Goal: Information Seeking & Learning: Stay updated

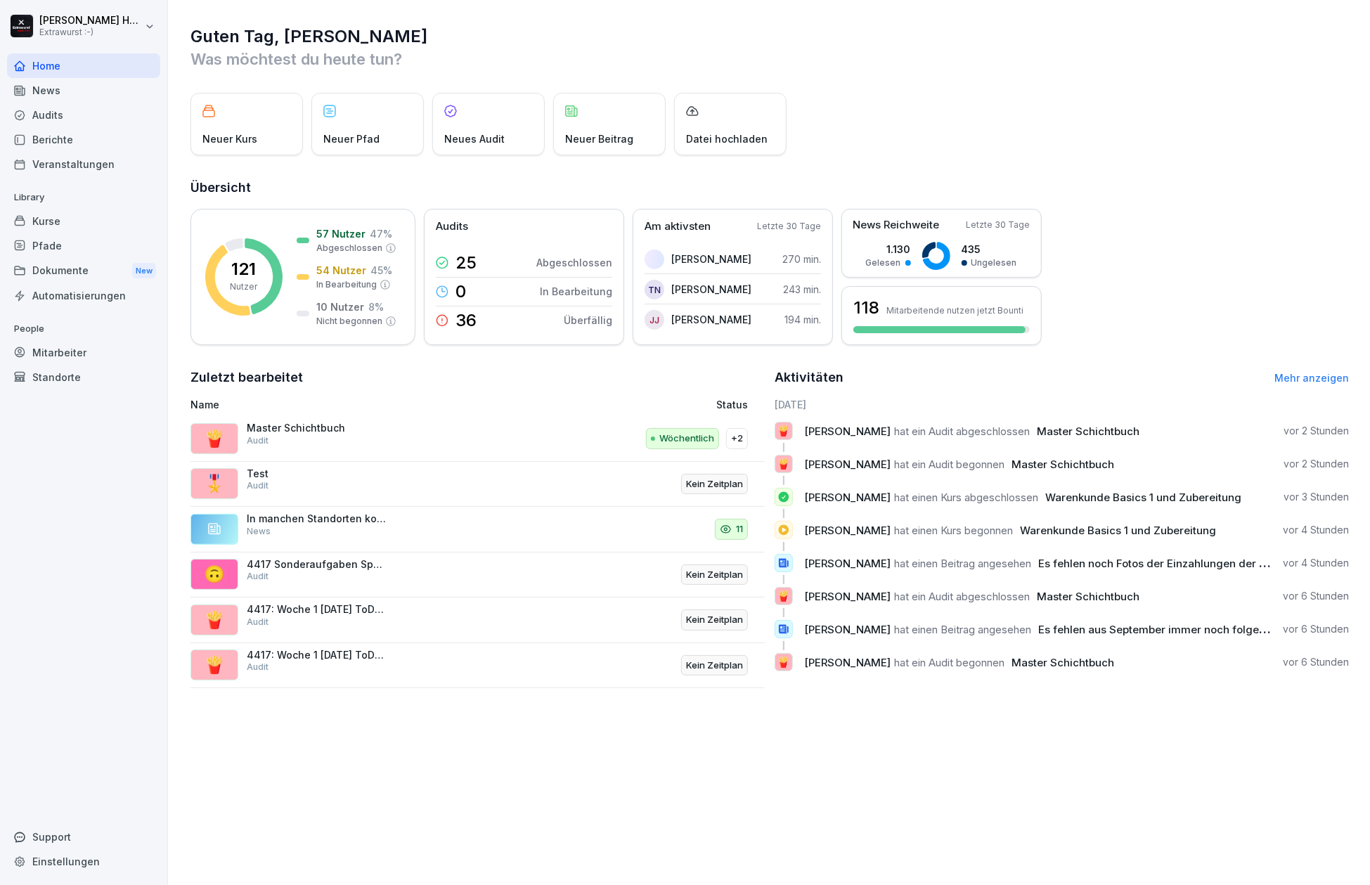
click at [55, 87] on div "News" at bounding box center [83, 90] width 153 height 25
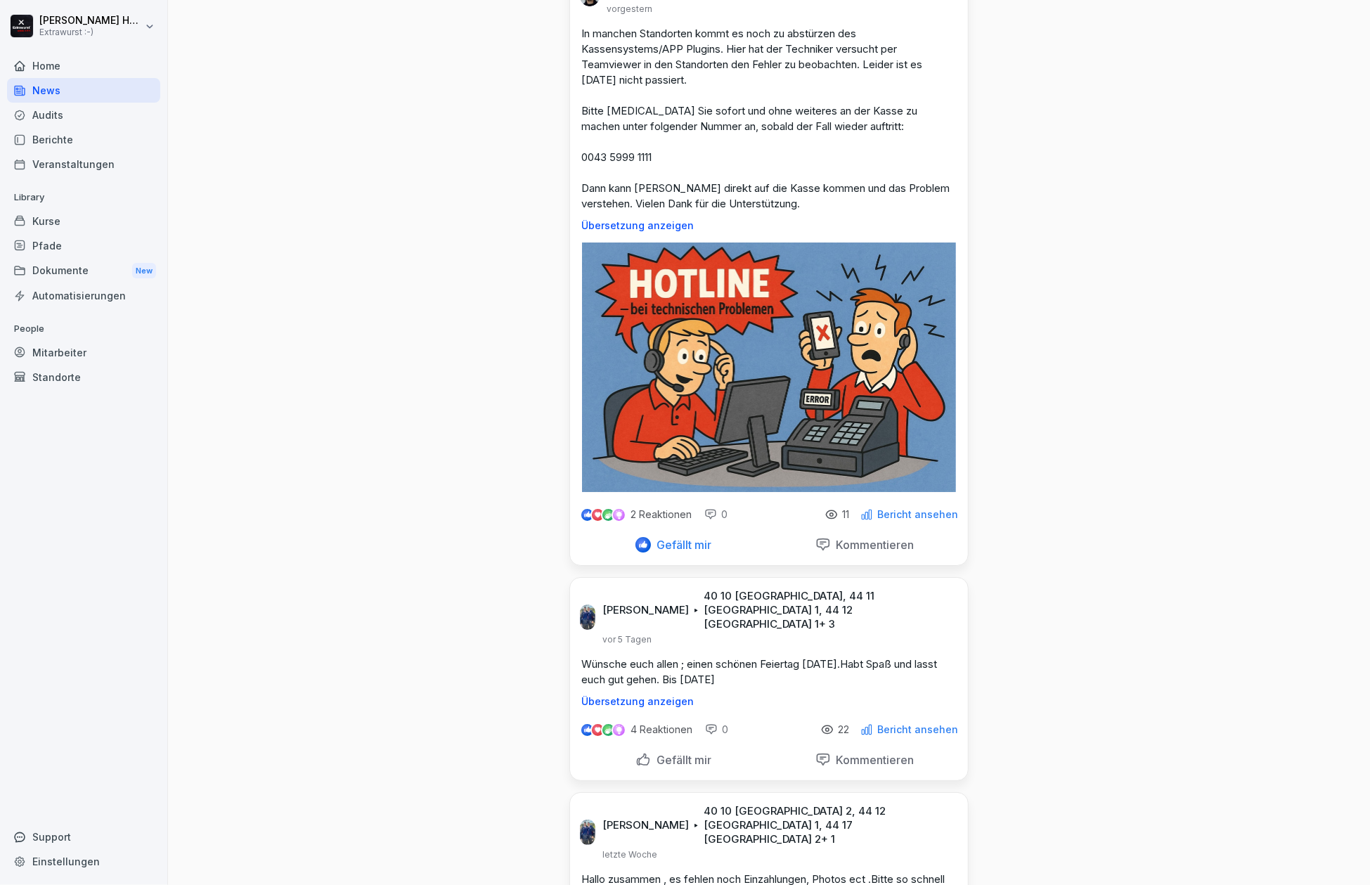
scroll to position [3748, 0]
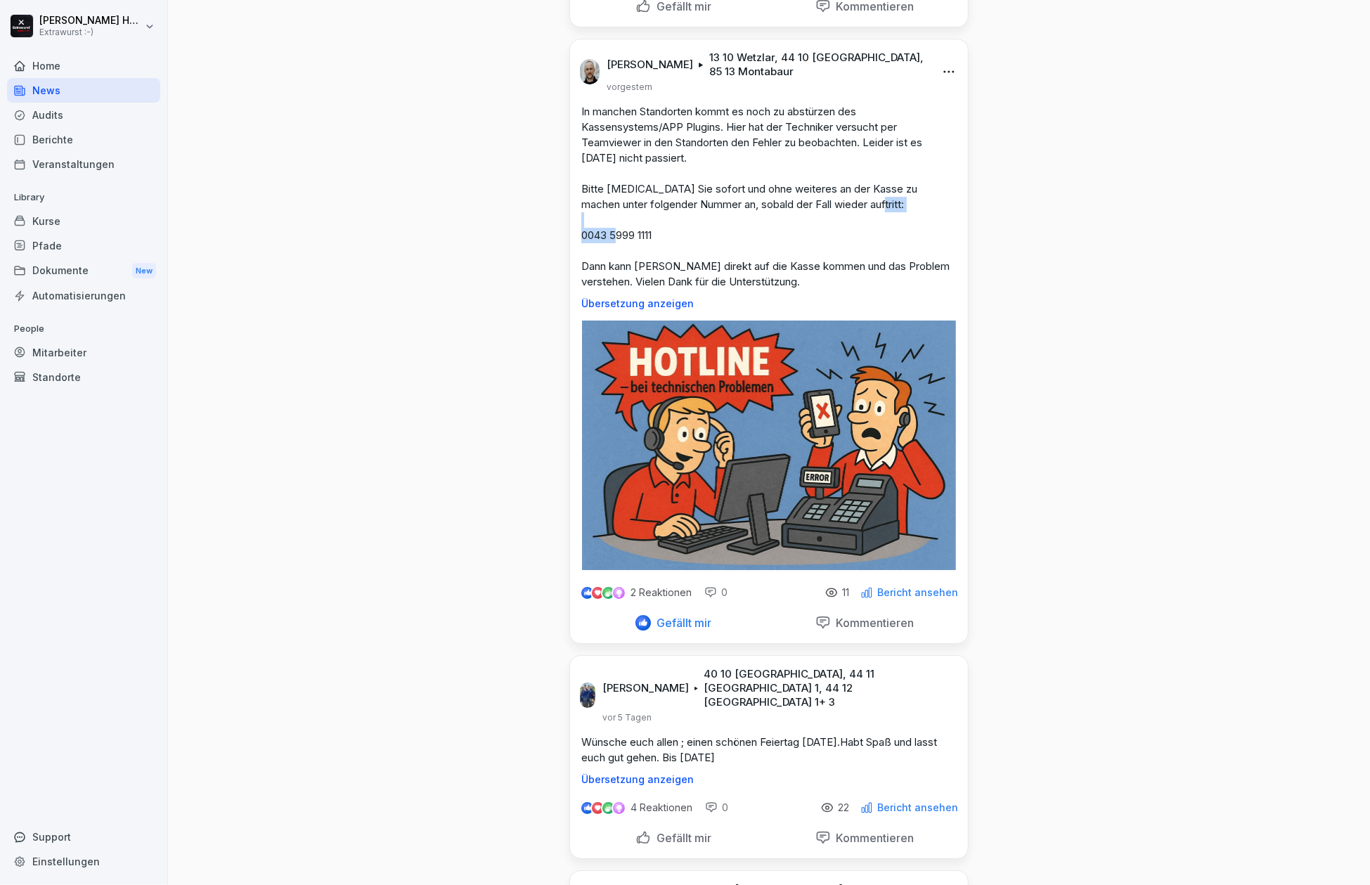
drag, startPoint x: 629, startPoint y: 216, endPoint x: 573, endPoint y: 219, distance: 55.6
click at [573, 219] on div "In manchen Standorten kommt es noch zu abstürzen des Kassensystems/APP Plugins.…" at bounding box center [769, 206] width 398 height 205
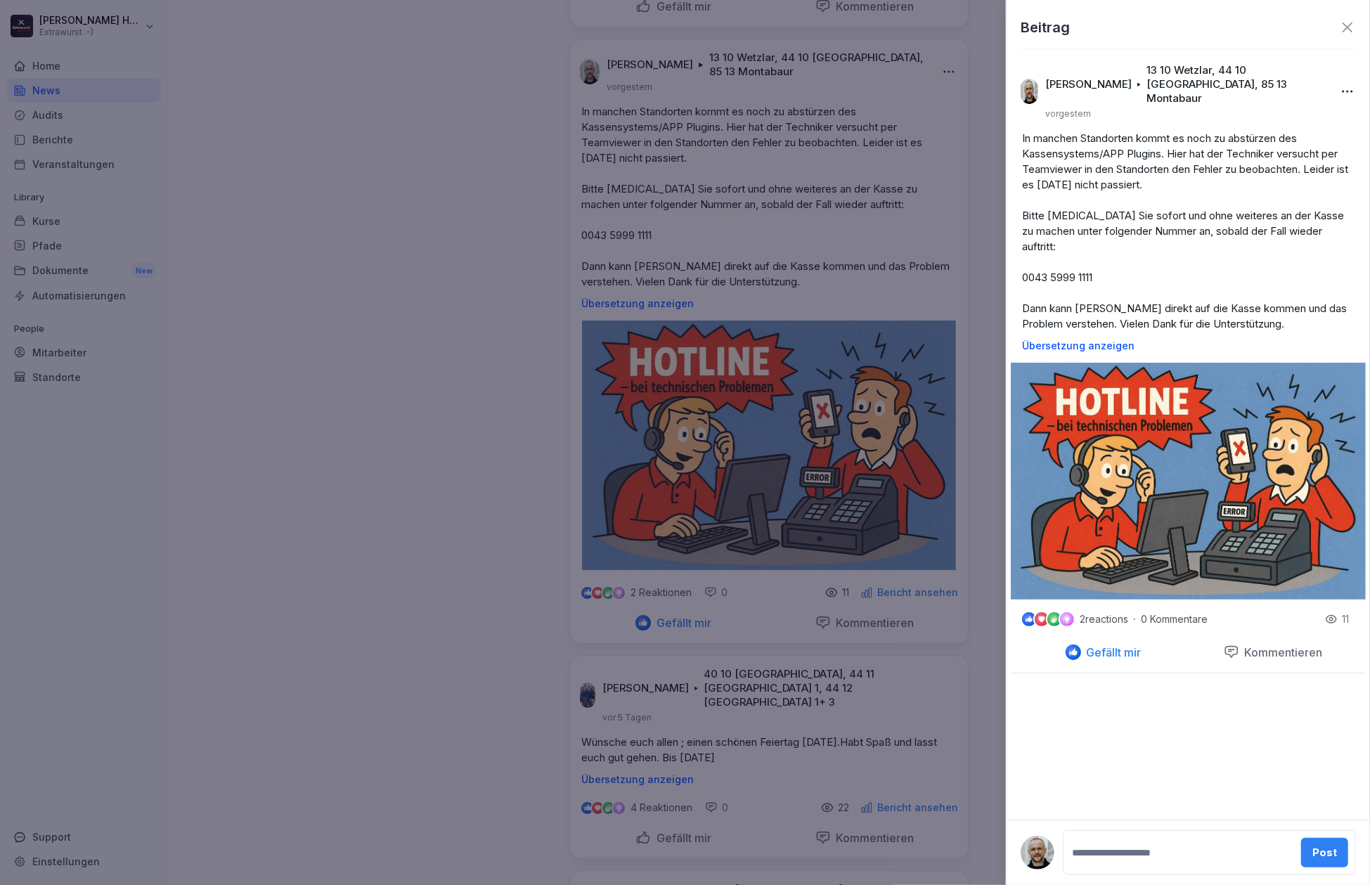
click at [1345, 30] on icon at bounding box center [1347, 27] width 10 height 10
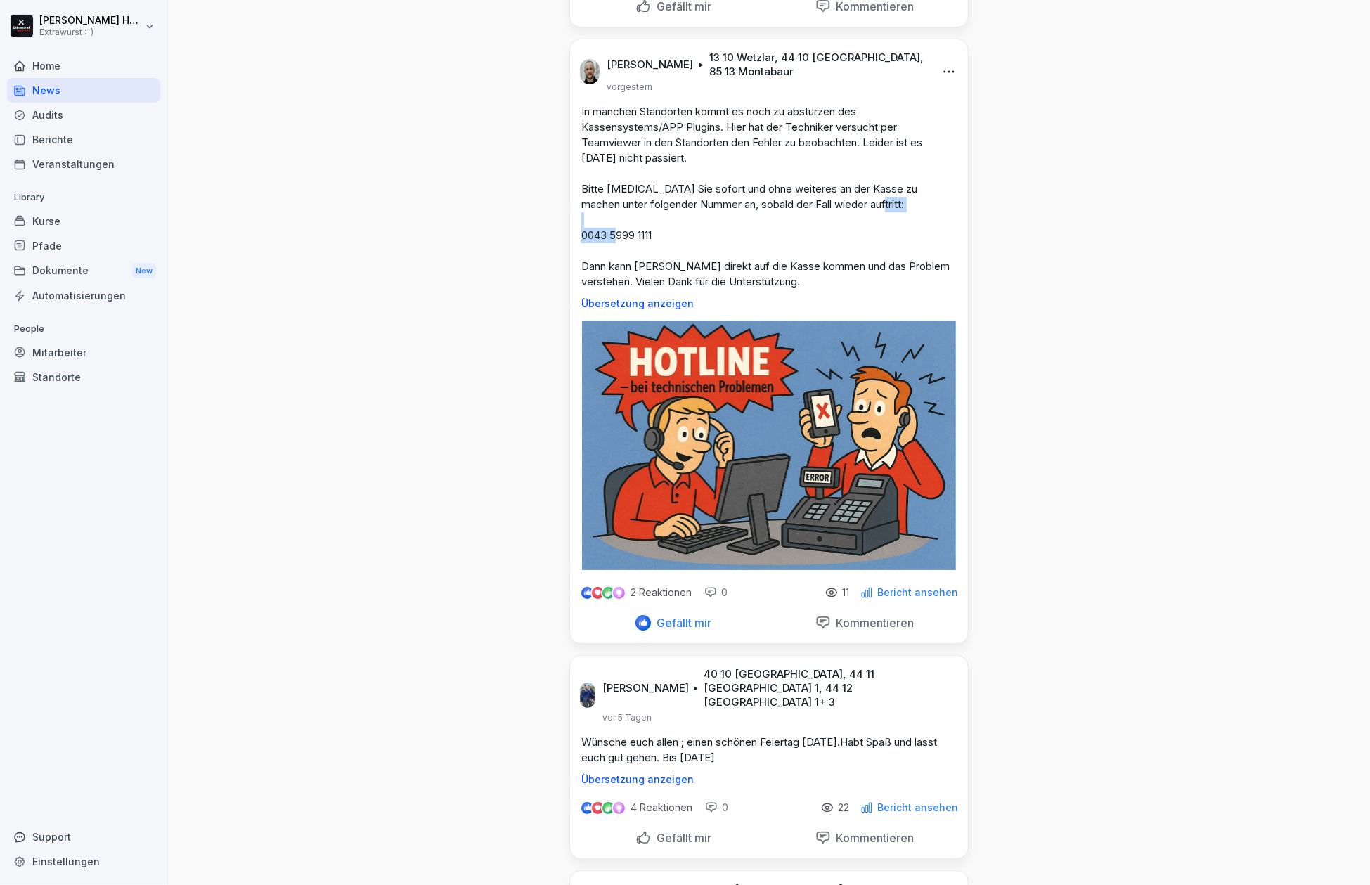
drag, startPoint x: 661, startPoint y: 213, endPoint x: 573, endPoint y: 209, distance: 87.2
click at [581, 209] on p "In manchen Standorten kommt es noch zu abstürzen des Kassensystems/APP Plugins.…" at bounding box center [768, 197] width 375 height 186
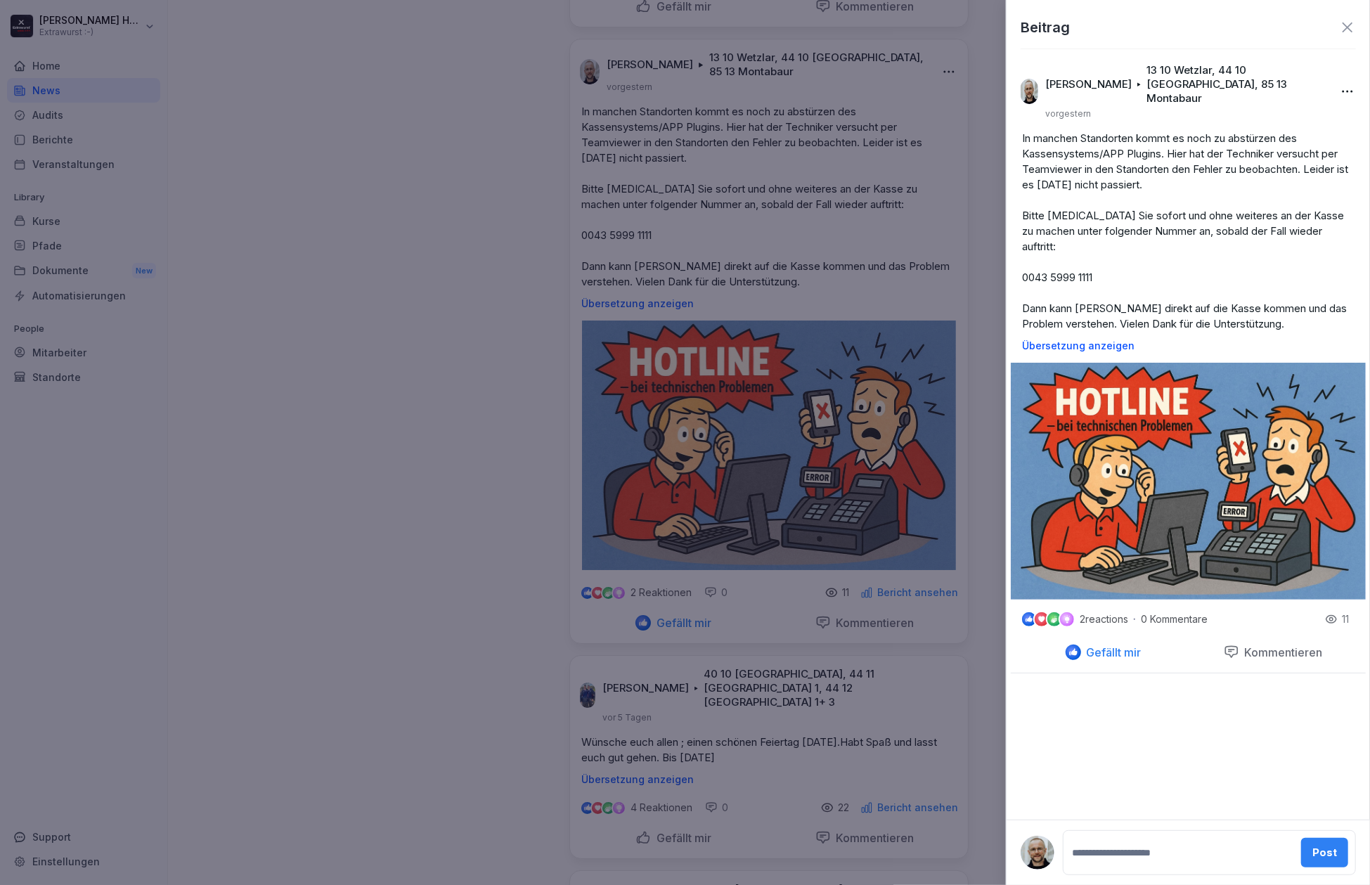
click at [1354, 27] on icon at bounding box center [1347, 27] width 17 height 17
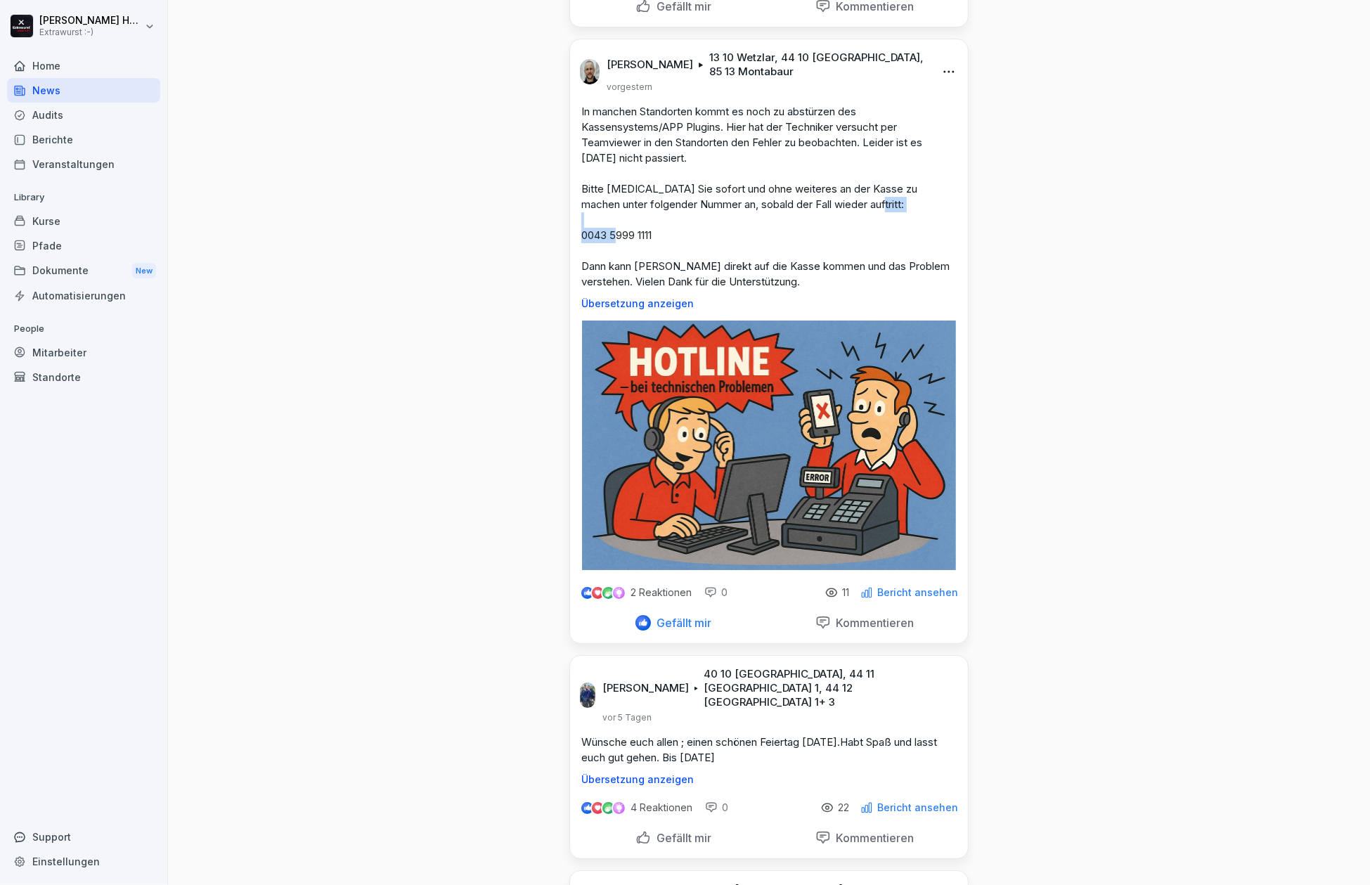
drag, startPoint x: 664, startPoint y: 207, endPoint x: 571, endPoint y: 216, distance: 93.3
click at [571, 216] on div "In manchen Standorten kommt es noch zu abstürzen des Kassensystems/APP Plugins.…" at bounding box center [769, 206] width 398 height 205
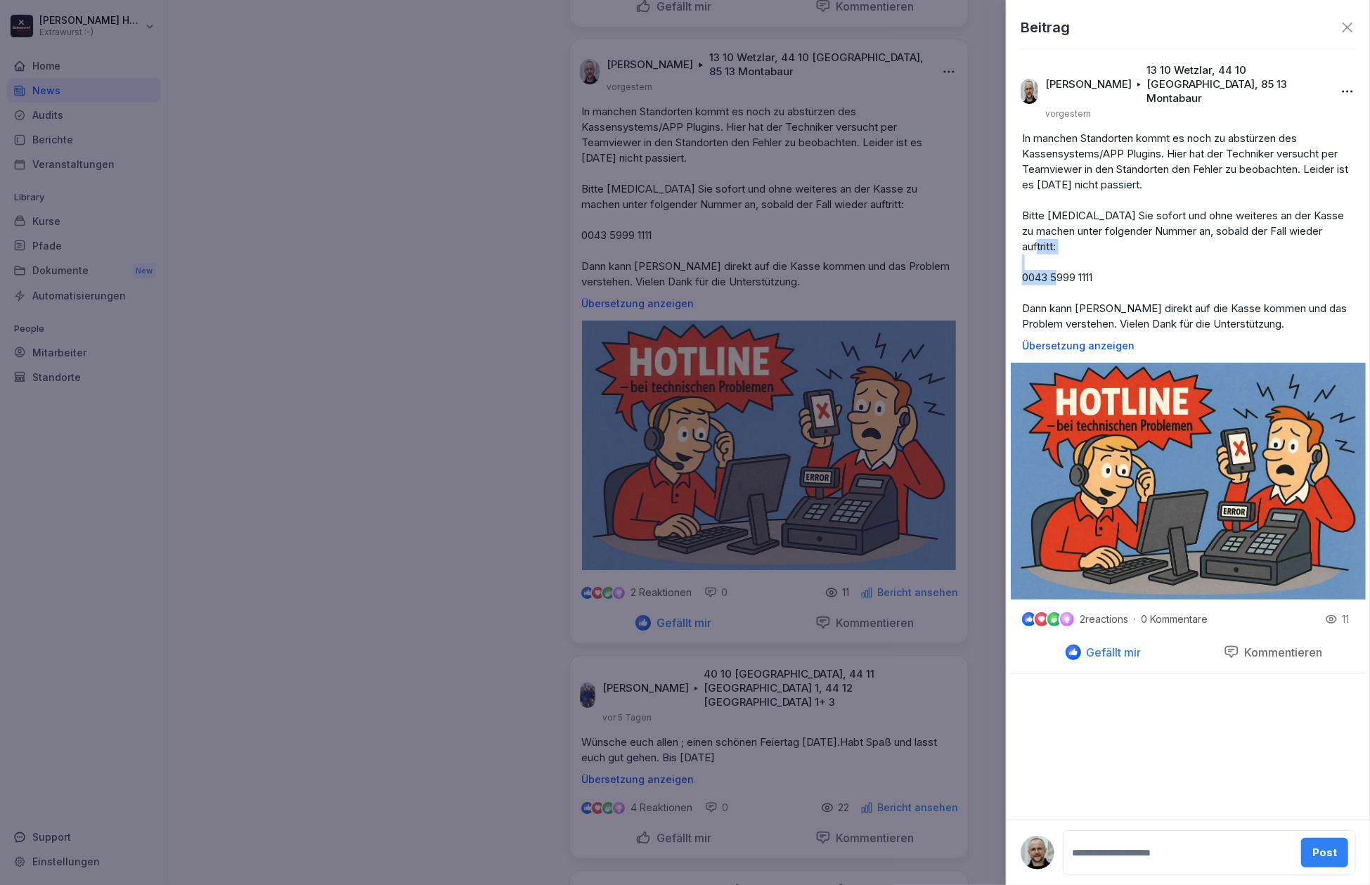
drag, startPoint x: 1099, startPoint y: 248, endPoint x: 1019, endPoint y: 247, distance: 80.1
click at [1020, 249] on div "In manchen Standorten kommt es noch zu abstürzen des Kassensystems/APP Plugins.…" at bounding box center [1188, 241] width 355 height 221
click at [1119, 242] on p "In manchen Standorten kommt es noch zu abstürzen des Kassensystems/APP Plugins.…" at bounding box center [1188, 231] width 332 height 201
click at [1109, 254] on p "In manchen Standorten kommt es noch zu abstürzen des Kassensystems/APP Plugins.…" at bounding box center [1188, 231] width 332 height 201
click at [1104, 281] on p "In manchen Standorten kommt es noch zu abstürzen des Kassensystems/APP Plugins.…" at bounding box center [1188, 231] width 332 height 201
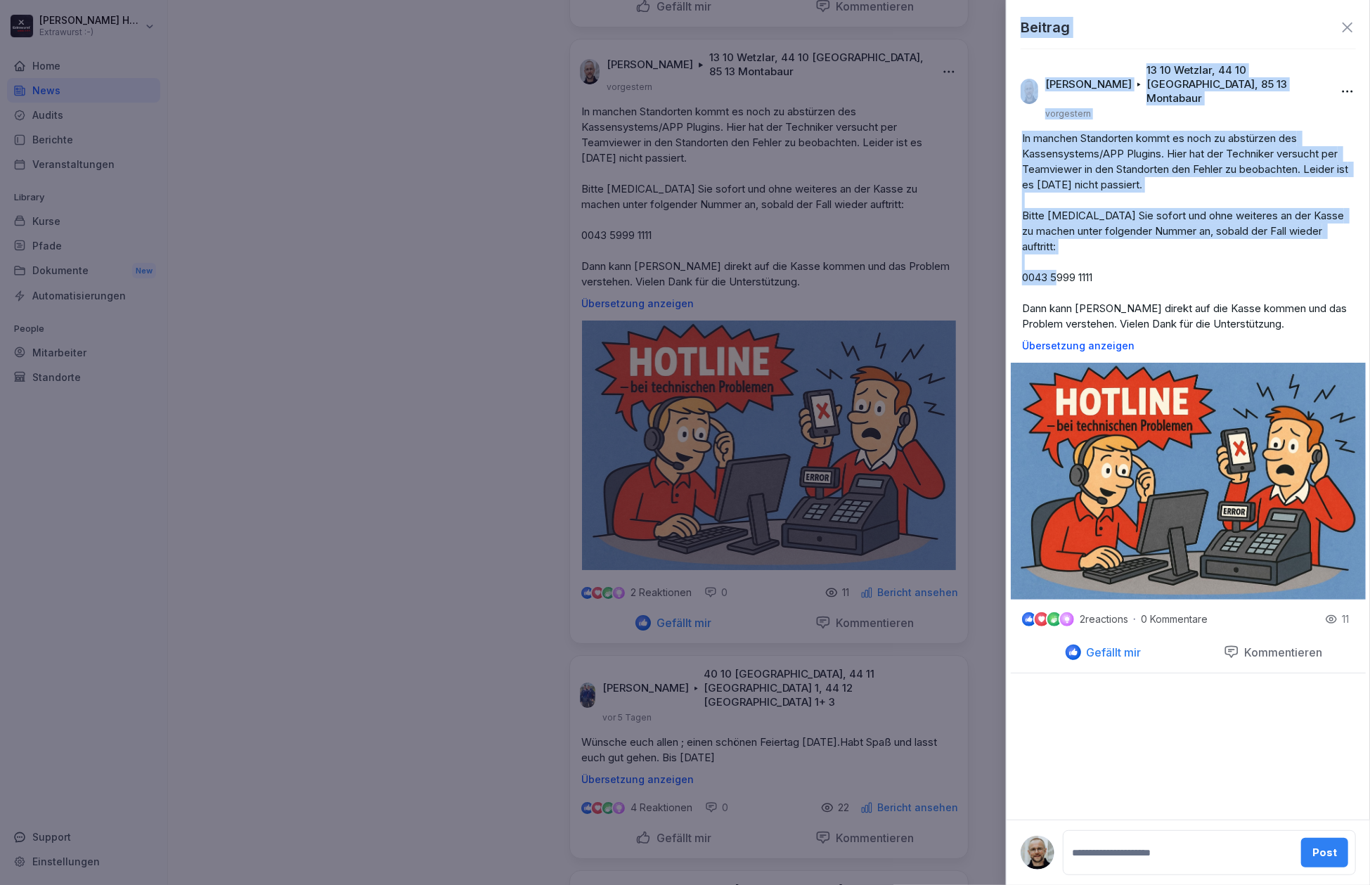
drag, startPoint x: 1112, startPoint y: 245, endPoint x: 995, endPoint y: 253, distance: 117.0
click at [995, 253] on body "[PERSON_NAME] Extrawurst :-) Home News Audits Berichte Veranstaltungen Library …" at bounding box center [685, 442] width 1370 height 885
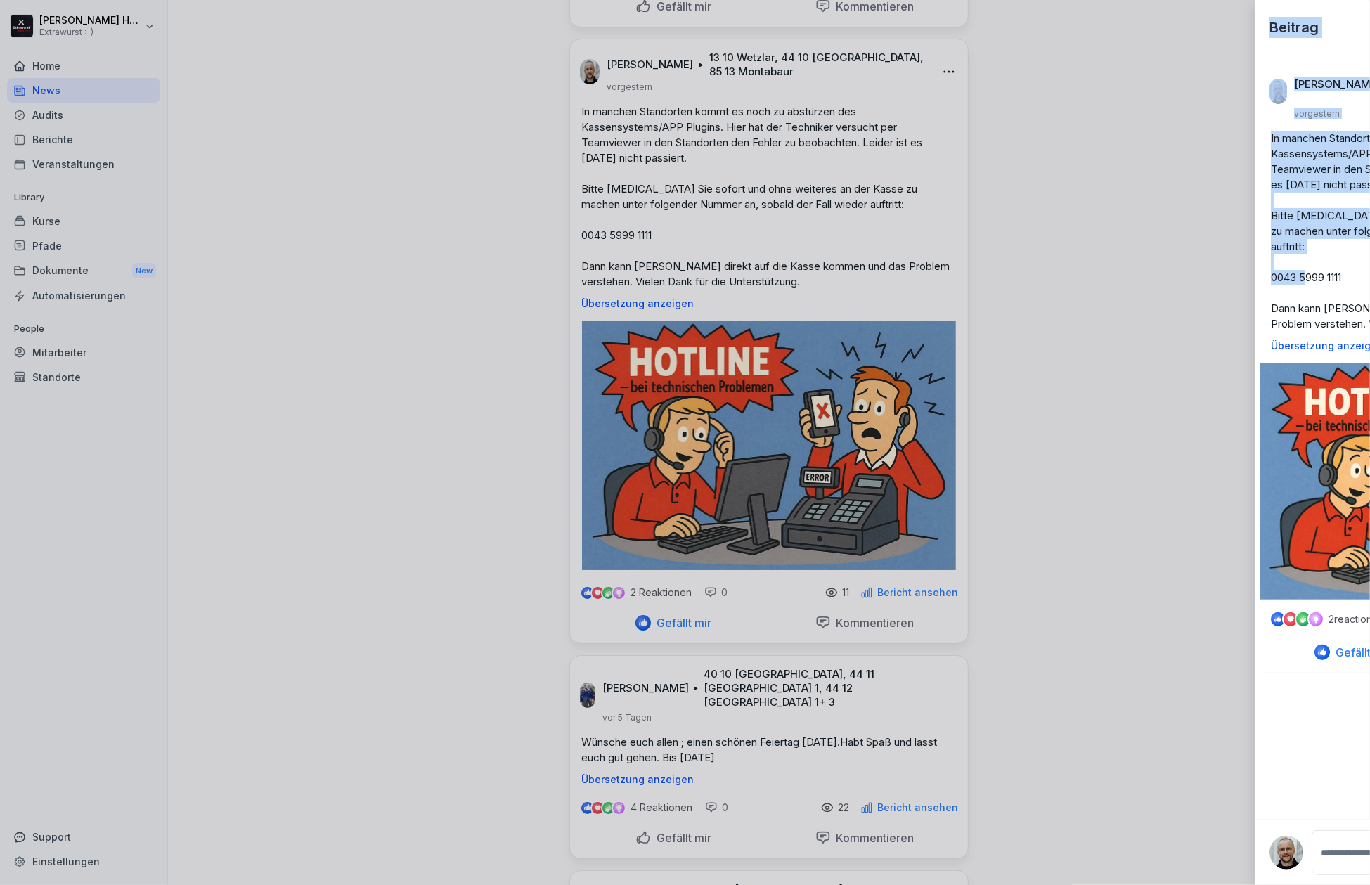
click at [984, 261] on div at bounding box center [685, 442] width 1370 height 885
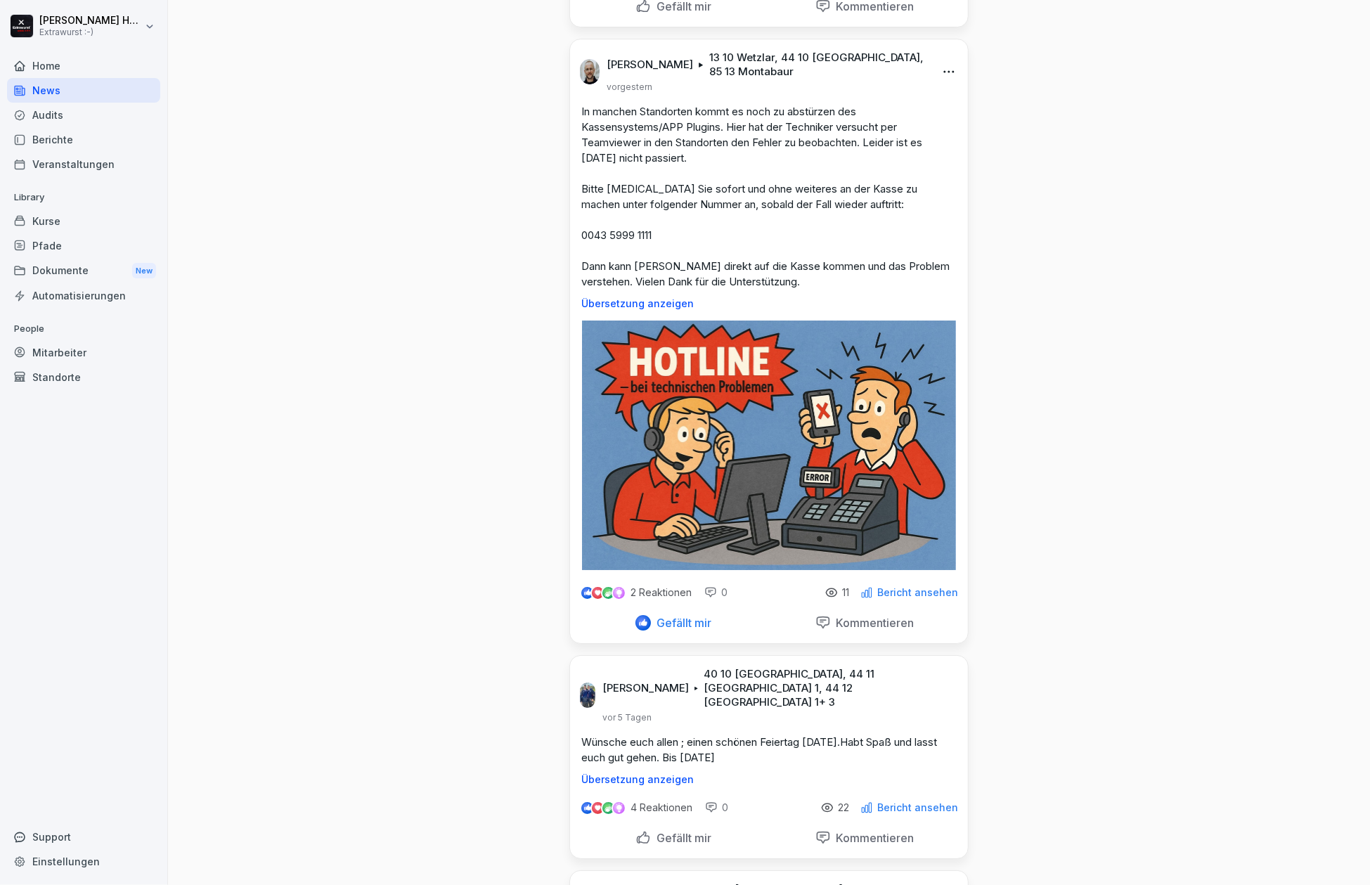
click at [28, 70] on div "Home" at bounding box center [83, 65] width 153 height 25
